Goal: Information Seeking & Learning: Check status

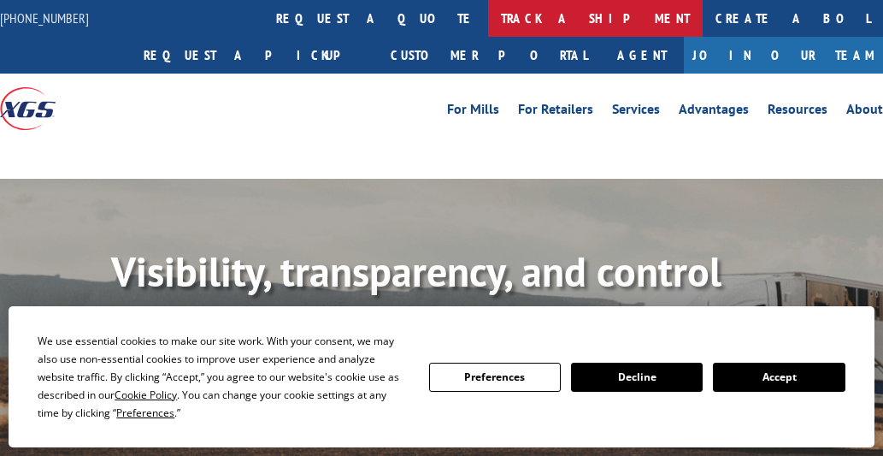
click at [488, 24] on link "track a shipment" at bounding box center [595, 18] width 215 height 37
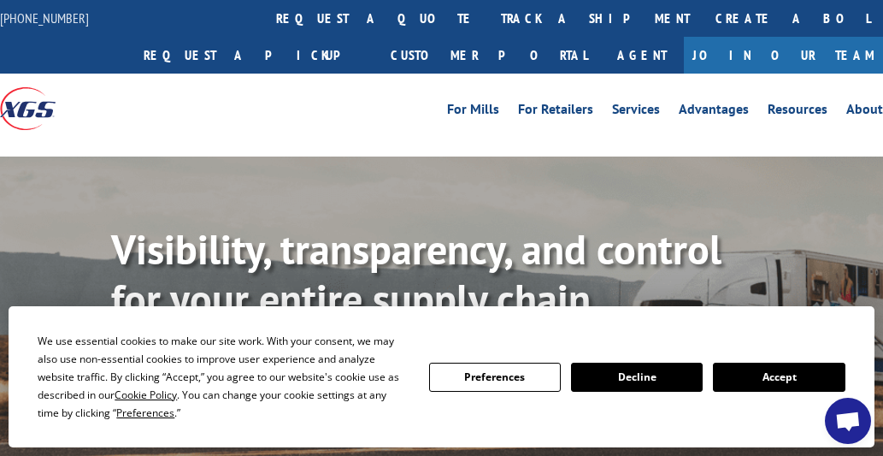
click at [794, 378] on button "Accept" at bounding box center [779, 377] width 132 height 29
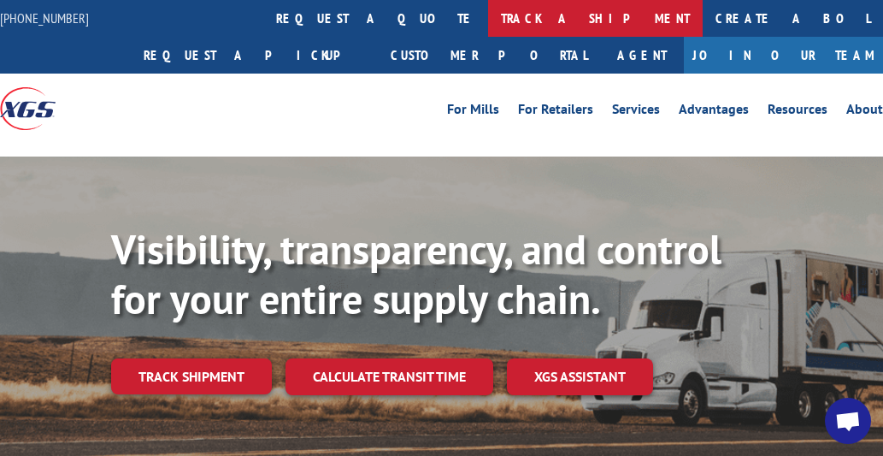
click at [488, 14] on link "track a shipment" at bounding box center [595, 18] width 215 height 37
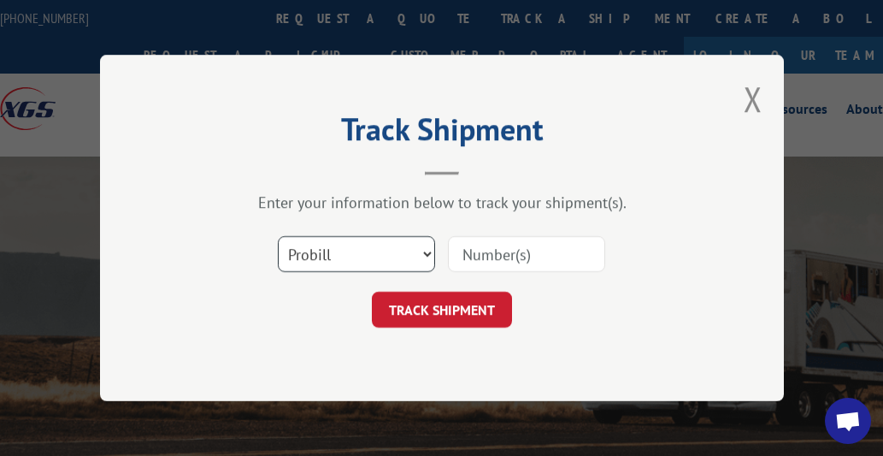
click at [367, 251] on select "Select category... Probill BOL PO" at bounding box center [356, 254] width 157 height 36
select select "bol"
click at [278, 236] on select "Select category... Probill BOL PO" at bounding box center [356, 254] width 157 height 36
click at [517, 253] on input at bounding box center [526, 254] width 157 height 36
type input "3371894"
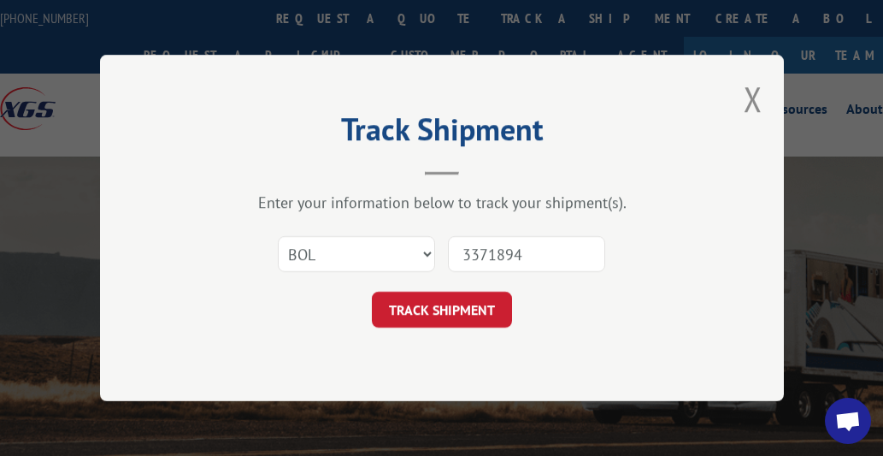
click button "TRACK SHIPMENT" at bounding box center [442, 310] width 140 height 36
